Goal: Browse casually: Explore the website without a specific task or goal

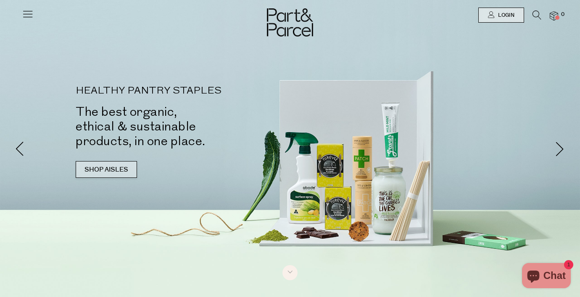
click at [110, 171] on link "SHOP AISLES" at bounding box center [106, 169] width 61 height 17
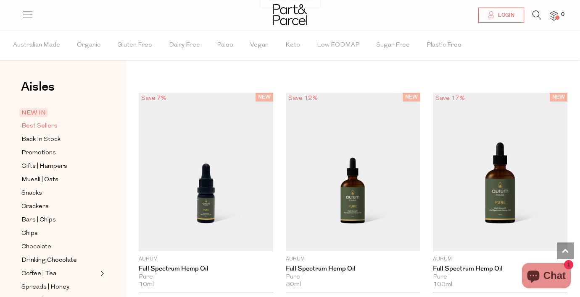
scroll to position [0, 0]
click at [52, 126] on span "Best Sellers" at bounding box center [39, 126] width 36 height 10
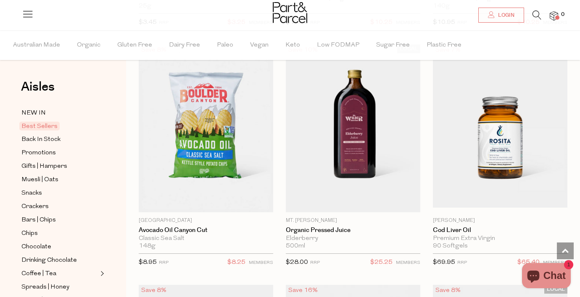
scroll to position [539, 0]
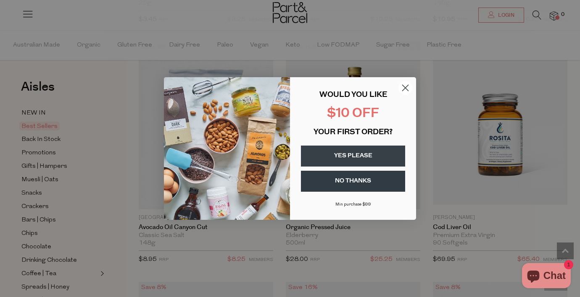
click at [406, 86] on circle "Close dialog" at bounding box center [405, 88] width 14 height 14
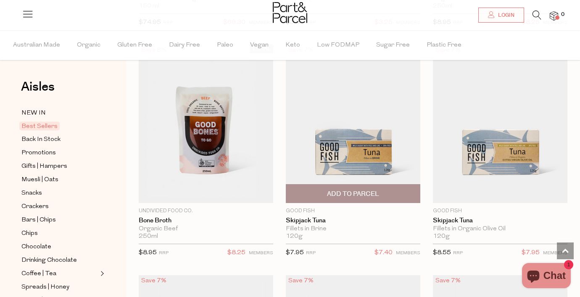
scroll to position [1019, 0]
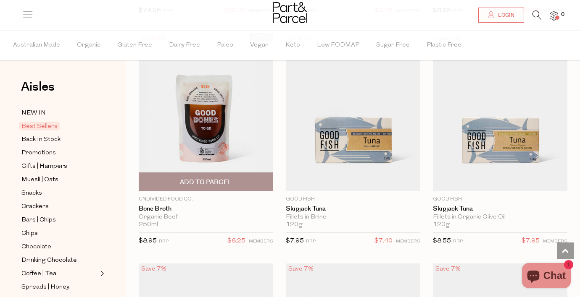
click at [212, 105] on img at bounding box center [206, 112] width 134 height 159
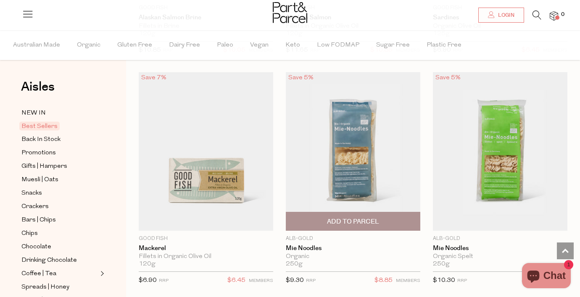
scroll to position [1442, 0]
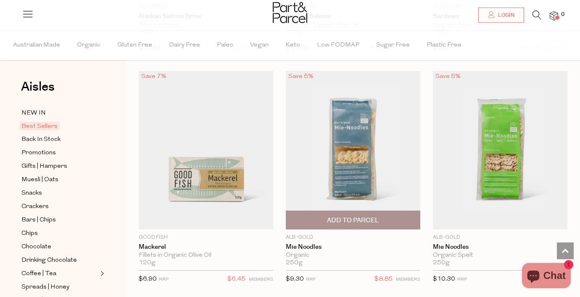
click at [381, 160] on img at bounding box center [353, 150] width 134 height 159
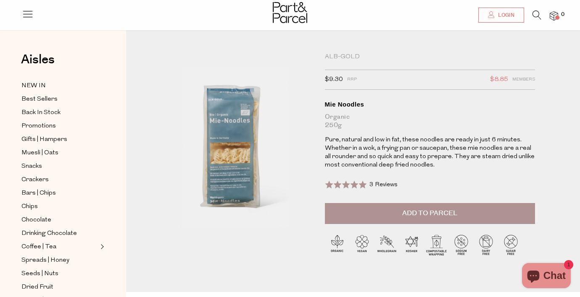
scroll to position [3, 0]
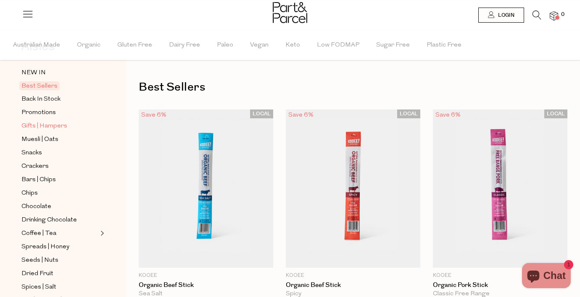
scroll to position [48, 0]
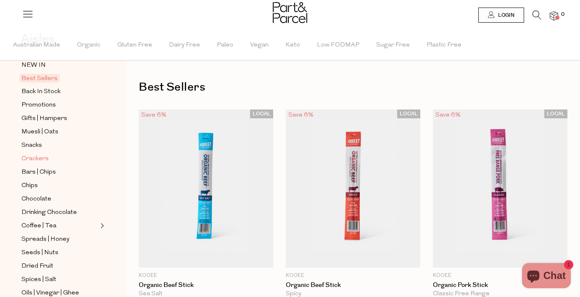
click at [41, 159] on span "Crackers" at bounding box center [34, 159] width 27 height 10
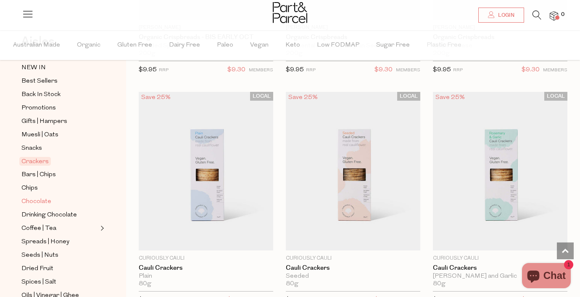
scroll to position [53, 0]
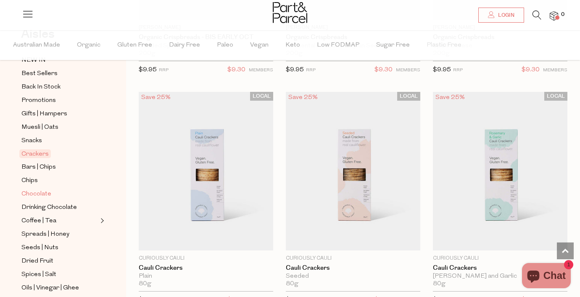
click at [42, 194] on span "Chocolate" at bounding box center [36, 194] width 30 height 10
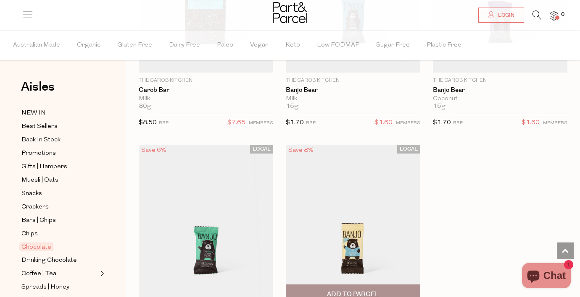
scroll to position [3715, 0]
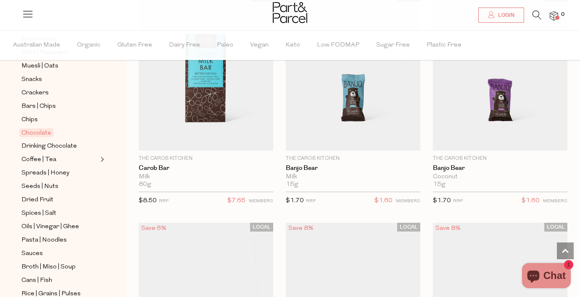
scroll to position [119, 0]
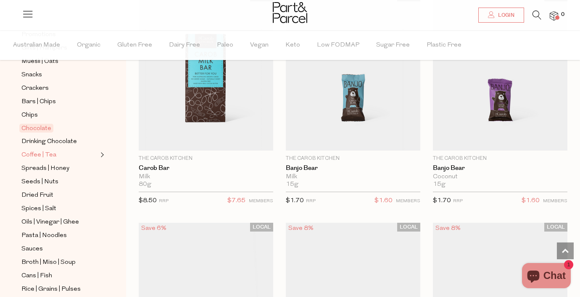
click at [38, 153] on span "Coffee | Tea" at bounding box center [38, 155] width 35 height 10
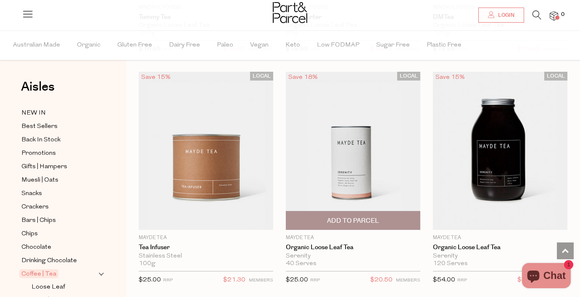
scroll to position [2817, 0]
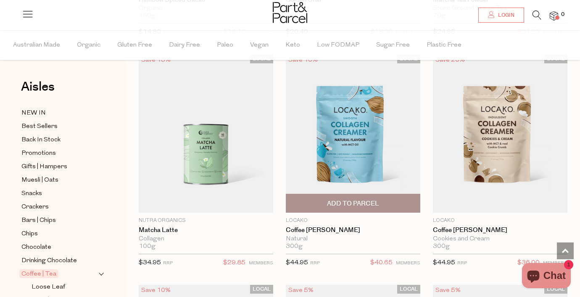
scroll to position [5432, 0]
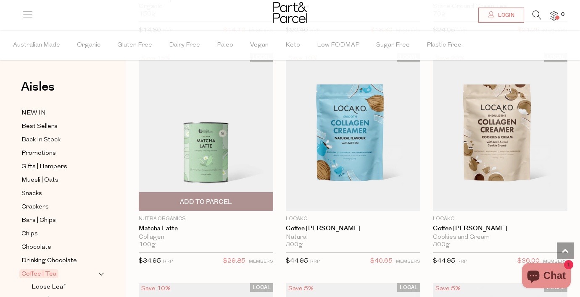
click at [215, 132] on img at bounding box center [206, 132] width 134 height 159
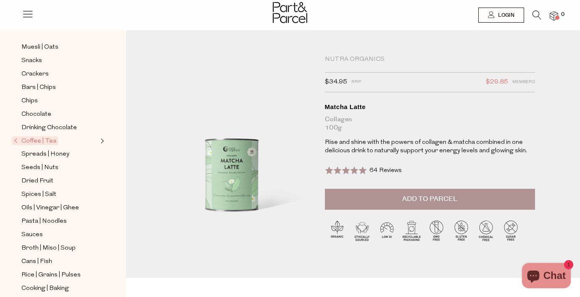
scroll to position [107, 0]
click at [61, 152] on span "Spreads | Honey" at bounding box center [45, 154] width 48 height 10
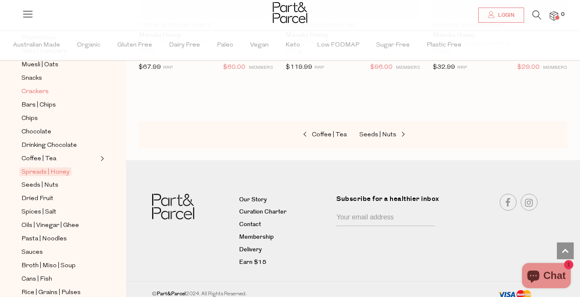
scroll to position [117, 0]
click at [50, 184] on span "Seeds | Nuts" at bounding box center [39, 184] width 37 height 10
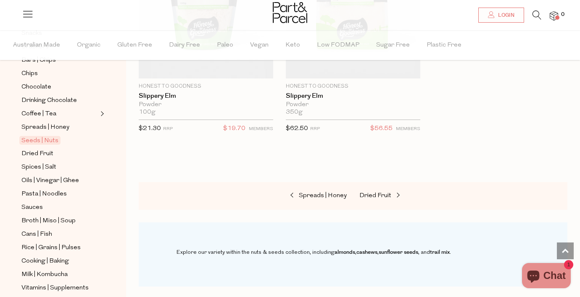
scroll to position [161, 0]
click at [38, 164] on span "Spices | Salt" at bounding box center [38, 167] width 35 height 10
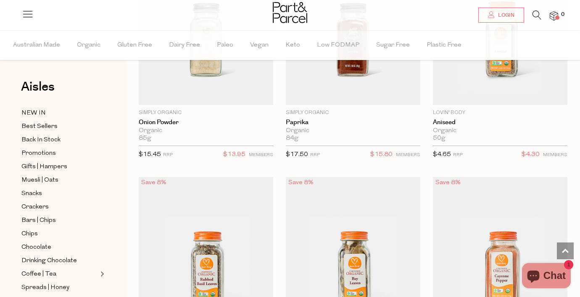
scroll to position [2384, 0]
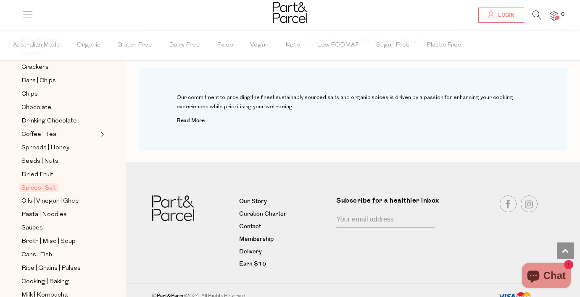
scroll to position [141, 0]
click at [46, 200] on span "Oils | Vinegar | Ghee" at bounding box center [50, 201] width 58 height 10
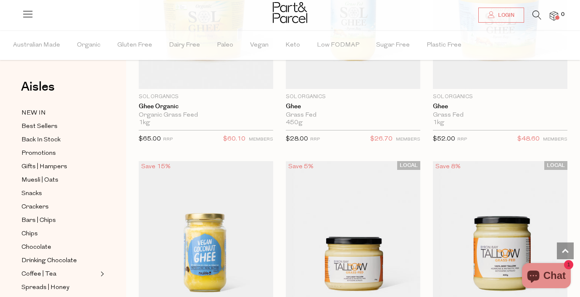
scroll to position [1934, 0]
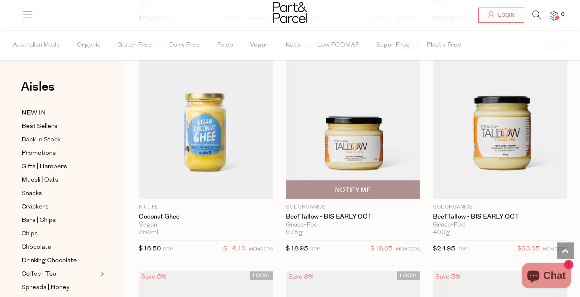
click at [365, 152] on img at bounding box center [353, 120] width 134 height 159
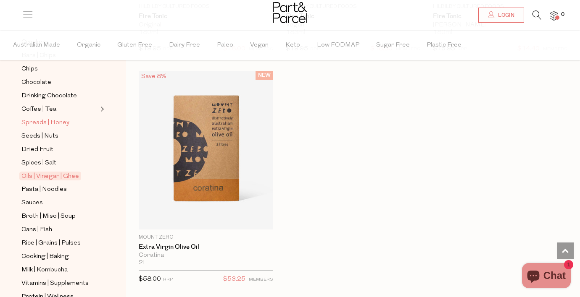
scroll to position [184, 0]
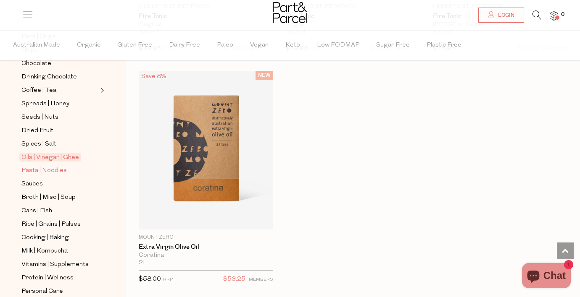
click at [53, 171] on span "Pasta | Noodles" at bounding box center [43, 171] width 45 height 10
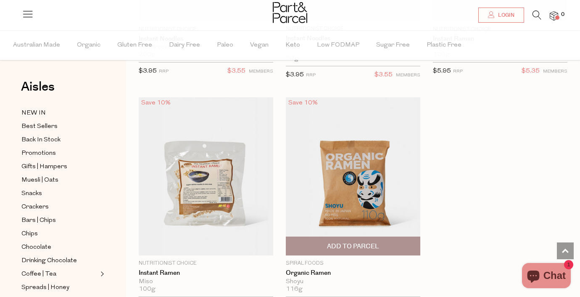
scroll to position [3722, 0]
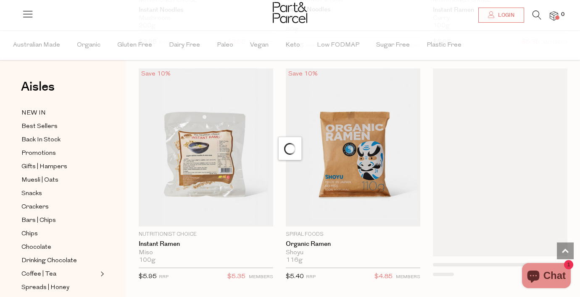
scroll to position [3749, 0]
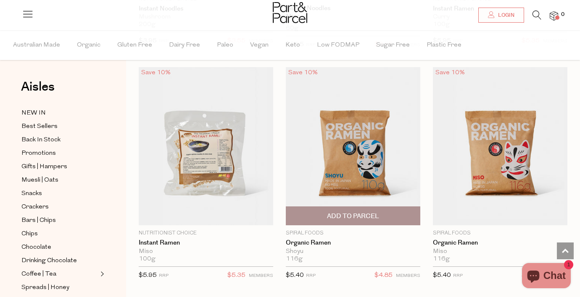
click at [352, 134] on img at bounding box center [353, 146] width 134 height 159
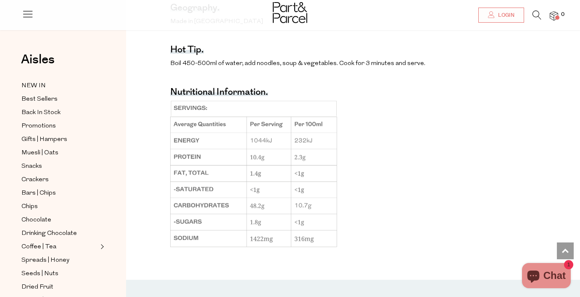
scroll to position [614, 0]
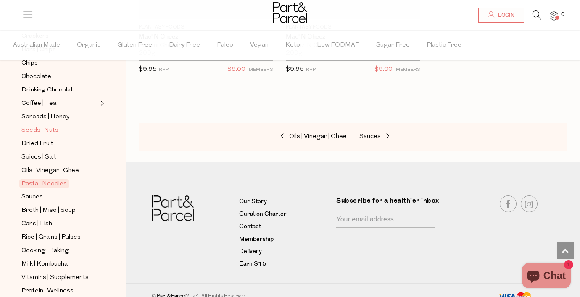
scroll to position [172, 0]
click at [36, 197] on span "Sauces" at bounding box center [31, 197] width 21 height 10
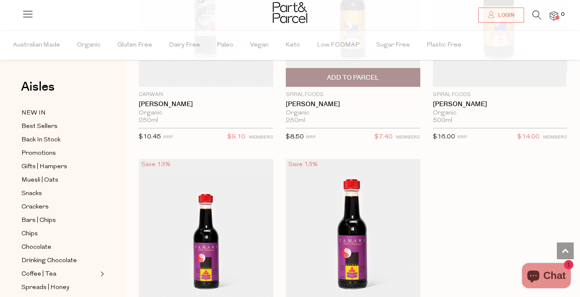
scroll to position [3673, 0]
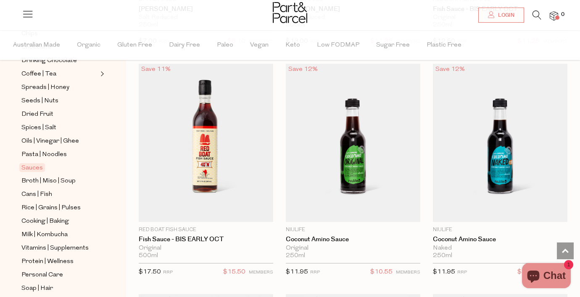
scroll to position [205, 0]
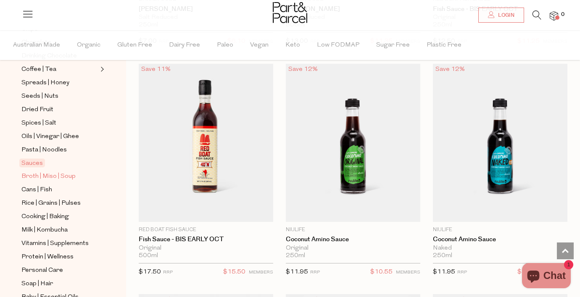
click at [34, 176] on span "Broth | Miso | Soup" at bounding box center [48, 177] width 54 height 10
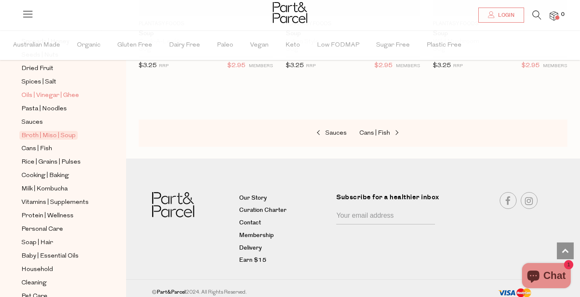
scroll to position [251, 0]
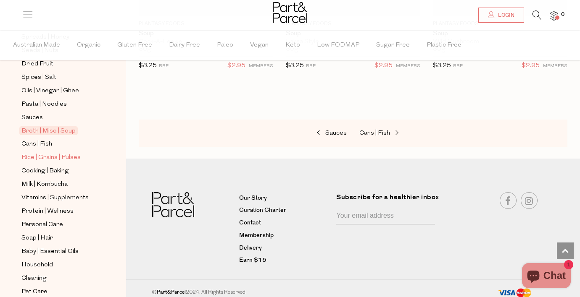
click at [42, 157] on span "Rice | Grains | Pulses" at bounding box center [50, 158] width 59 height 10
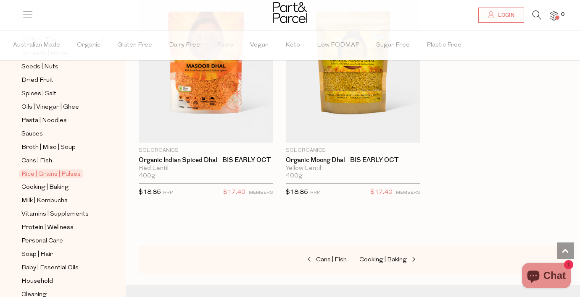
scroll to position [235, 0]
click at [55, 187] on span "Cooking | Baking" at bounding box center [44, 187] width 47 height 10
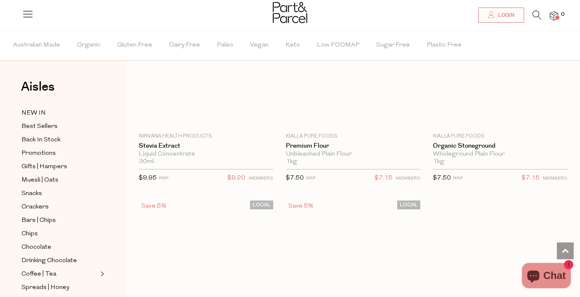
scroll to position [3682, 0]
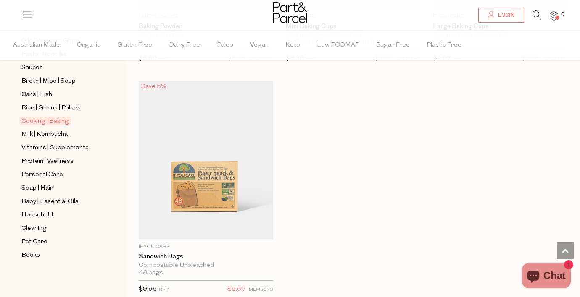
scroll to position [301, 0]
click at [67, 146] on span "Vitamins | Supplements" at bounding box center [54, 148] width 67 height 10
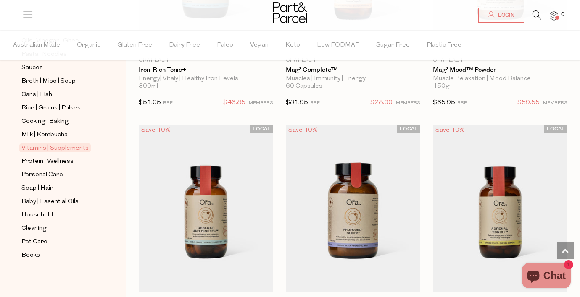
scroll to position [301, 0]
click at [63, 159] on span "Protein | Wellness" at bounding box center [47, 162] width 52 height 10
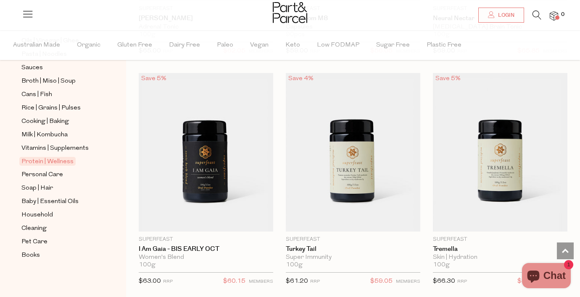
scroll to position [301, 0]
click at [56, 175] on span "Personal Care" at bounding box center [42, 175] width 42 height 10
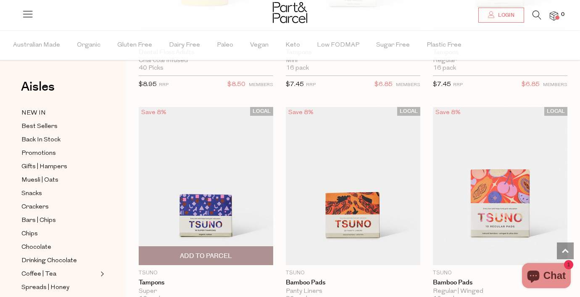
scroll to position [3682, 0]
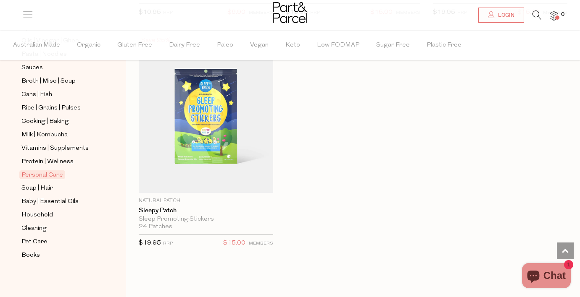
scroll to position [301, 0]
click at [53, 201] on span "Baby | Essential Oils" at bounding box center [49, 202] width 57 height 10
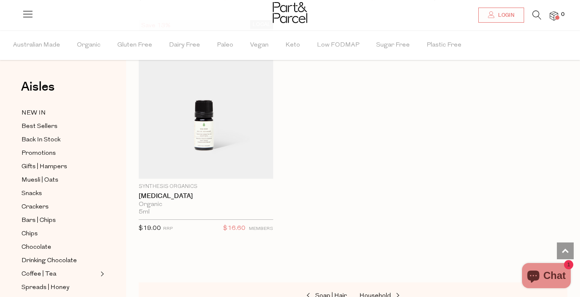
scroll to position [1247, 0]
